Goal: Task Accomplishment & Management: Manage account settings

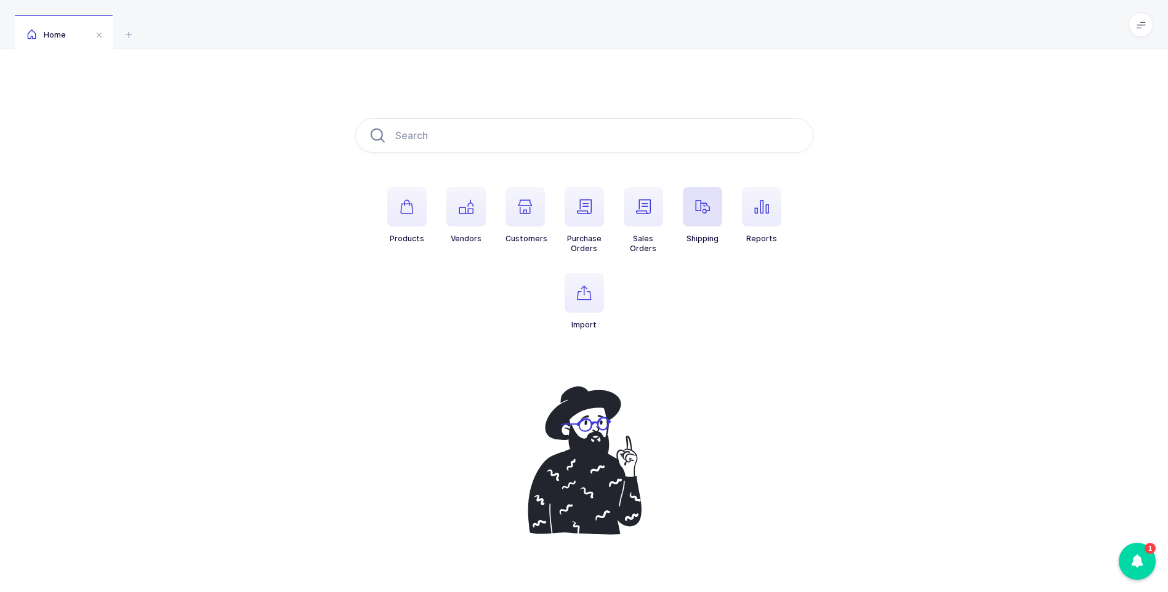
click at [706, 206] on icon "button" at bounding box center [702, 206] width 15 height 15
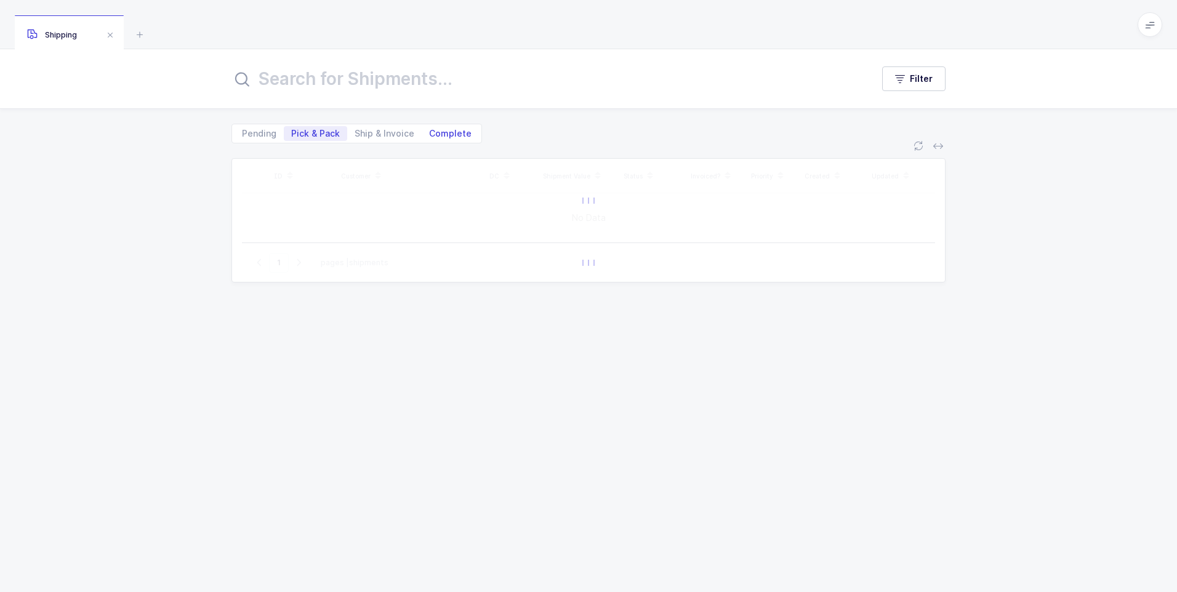
click at [460, 135] on span "Complete" at bounding box center [450, 133] width 42 height 9
click at [430, 134] on input "Complete" at bounding box center [426, 130] width 8 height 8
radio input "true"
radio input "false"
click at [413, 78] on input "text" at bounding box center [544, 79] width 626 height 30
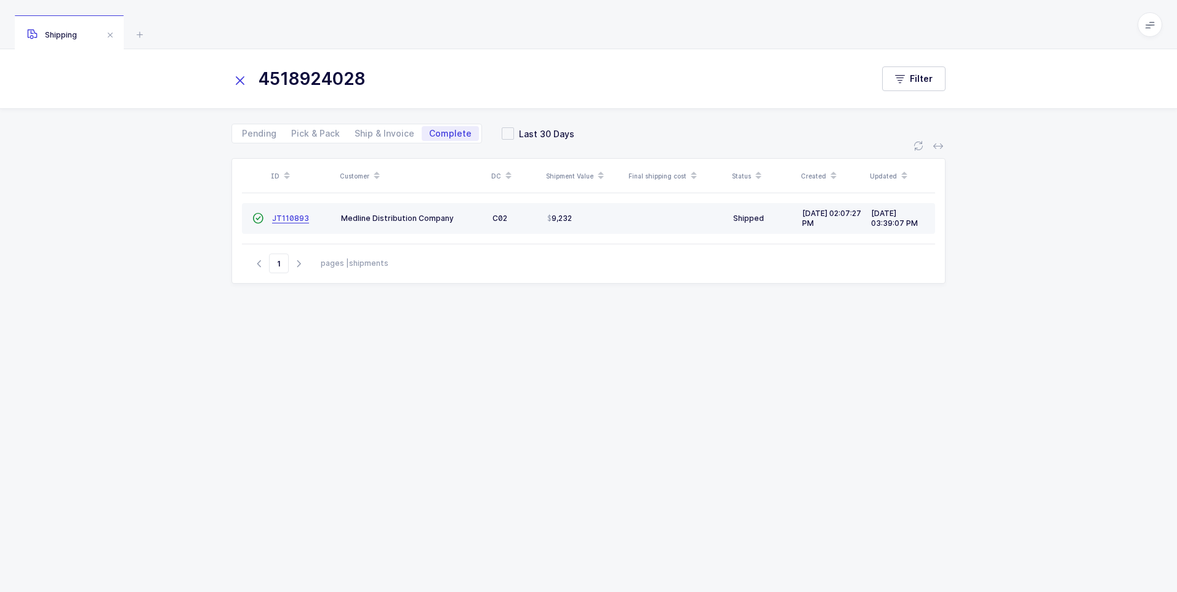
type input "4518924028"
click at [282, 222] on span "JT110893" at bounding box center [290, 218] width 37 height 9
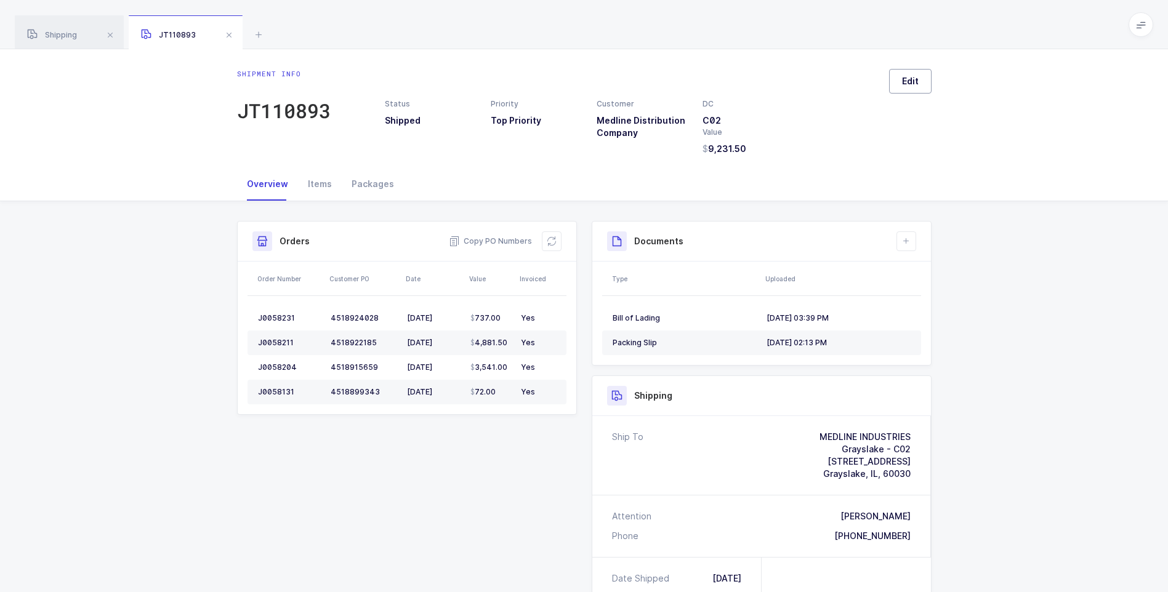
click at [908, 83] on span "Edit" at bounding box center [910, 81] width 17 height 12
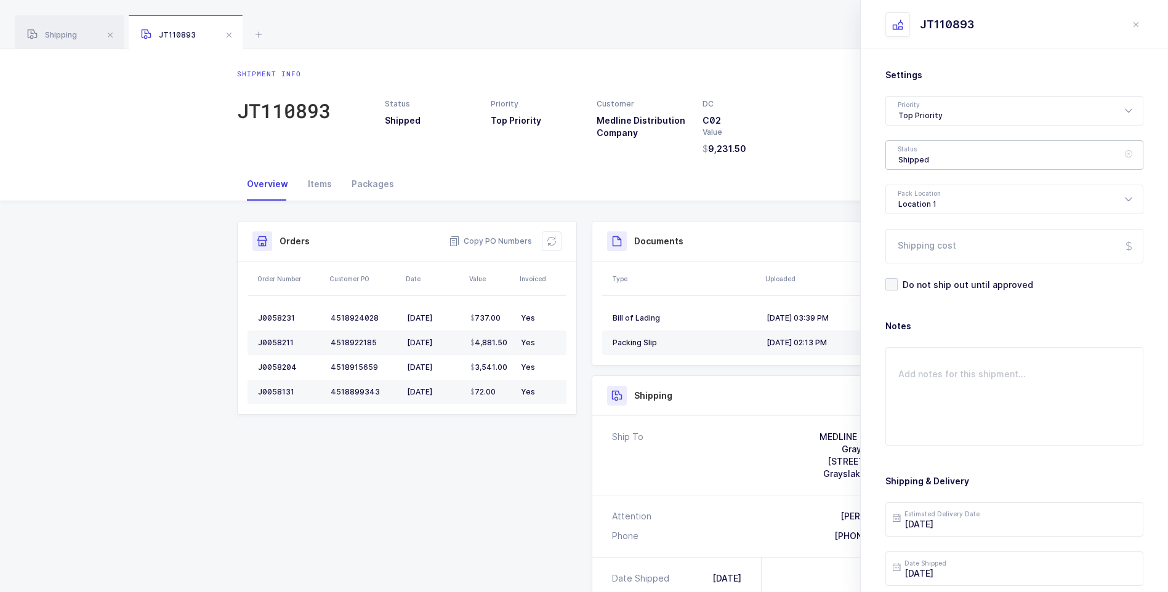
click at [925, 154] on div "Shipped" at bounding box center [1014, 155] width 258 height 30
click at [915, 268] on span "Delivered" at bounding box center [918, 268] width 41 height 10
type input "Delivered"
click at [943, 247] on input "Shipping cost" at bounding box center [1014, 246] width 258 height 34
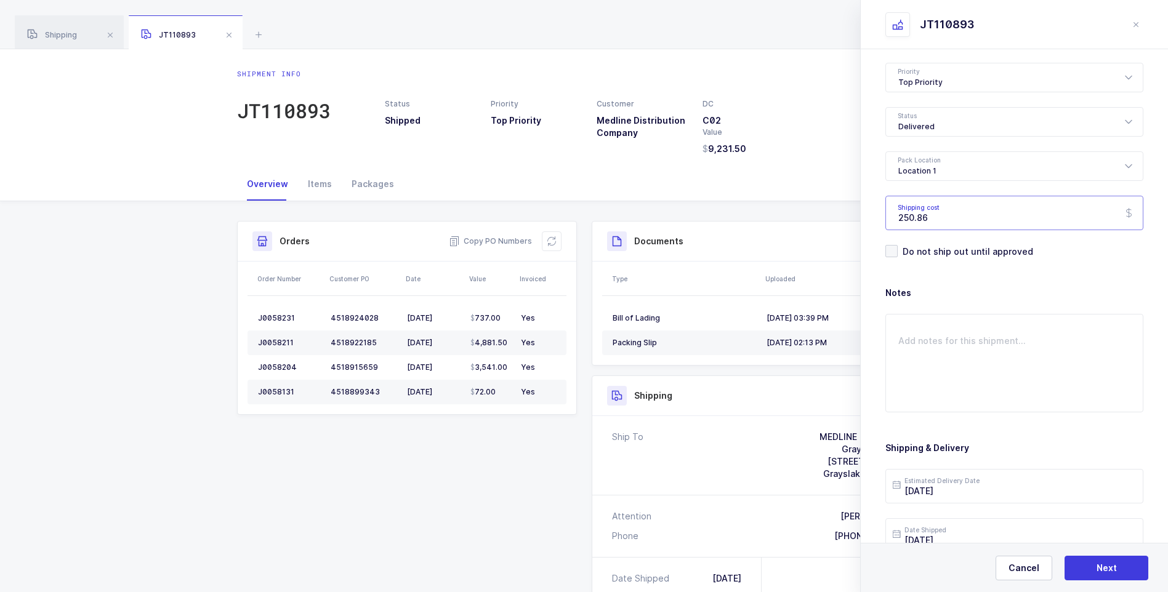
scroll to position [123, 0]
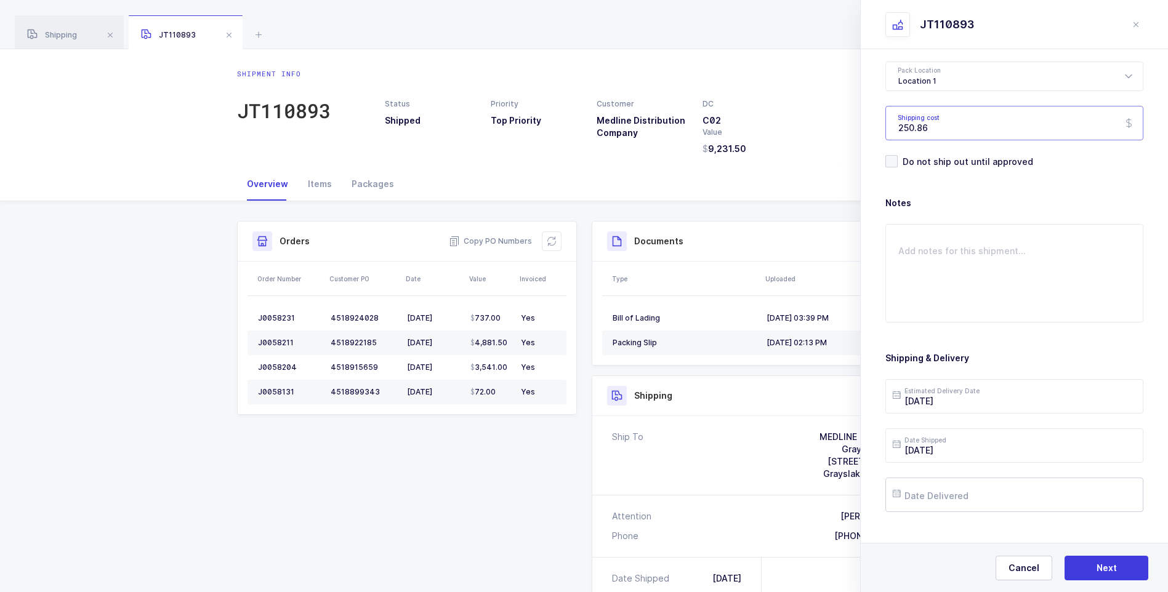
type input "250.86"
click at [958, 496] on input "text" at bounding box center [1014, 495] width 258 height 34
click at [902, 278] on button "Previous Month" at bounding box center [904, 275] width 7 height 7
click at [1031, 332] on span "5" at bounding box center [1036, 331] width 15 height 15
type input "[DATE]"
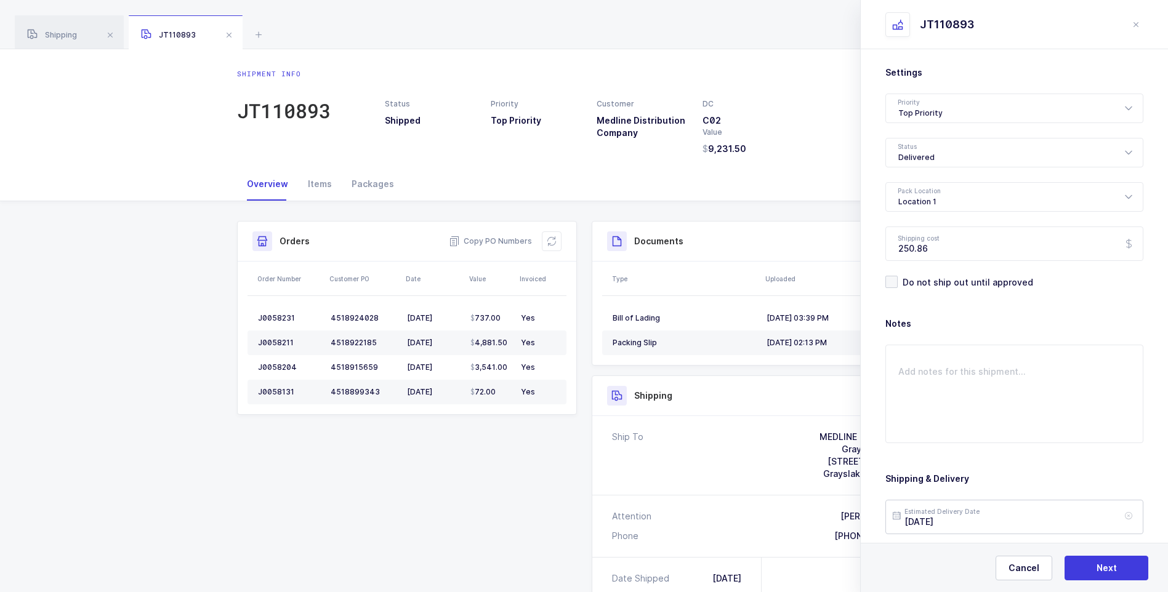
scroll to position [0, 0]
click at [925, 364] on textarea at bounding box center [1014, 396] width 258 height 98
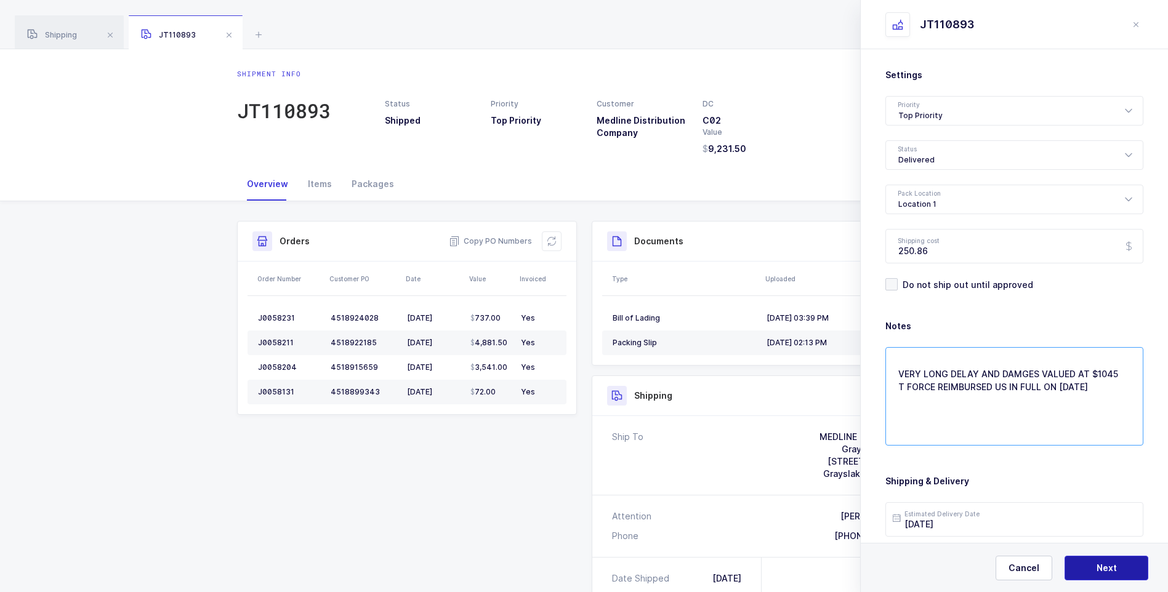
type textarea "VERY LONG DELAY AND DAMGES VALUED AT $1045 T FORCE REIMBURSED US IN FULL ON [DA…"
click at [1106, 573] on span "Next" at bounding box center [1106, 568] width 20 height 12
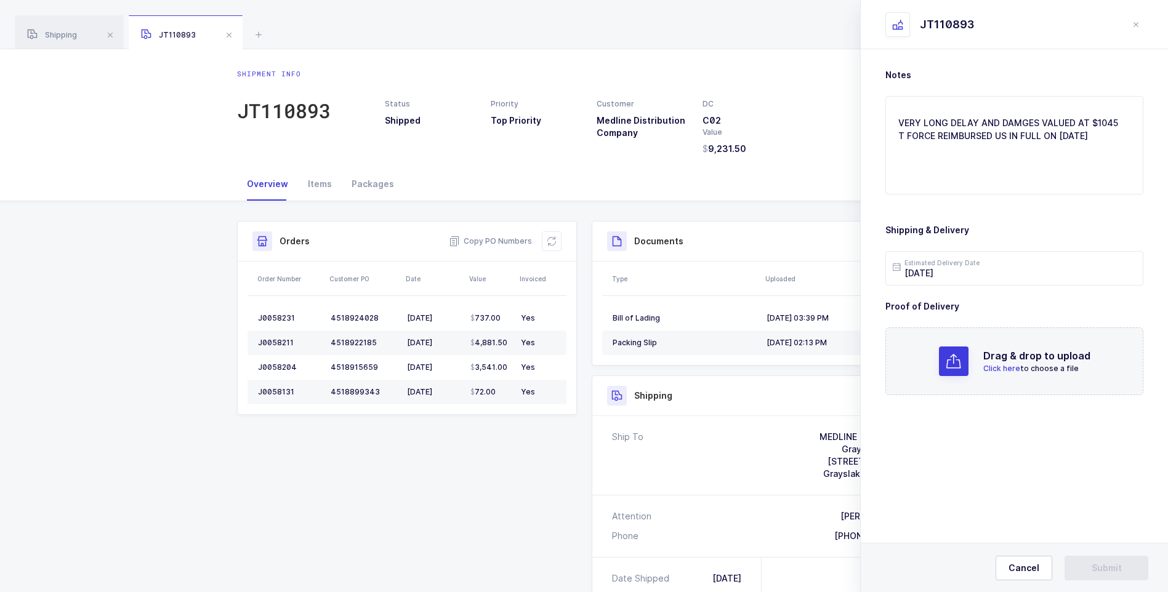
click at [997, 367] on span "Click here" at bounding box center [1001, 368] width 37 height 9
click at [1099, 558] on button "Submit" at bounding box center [1106, 568] width 84 height 25
